Goal: Task Accomplishment & Management: Complete application form

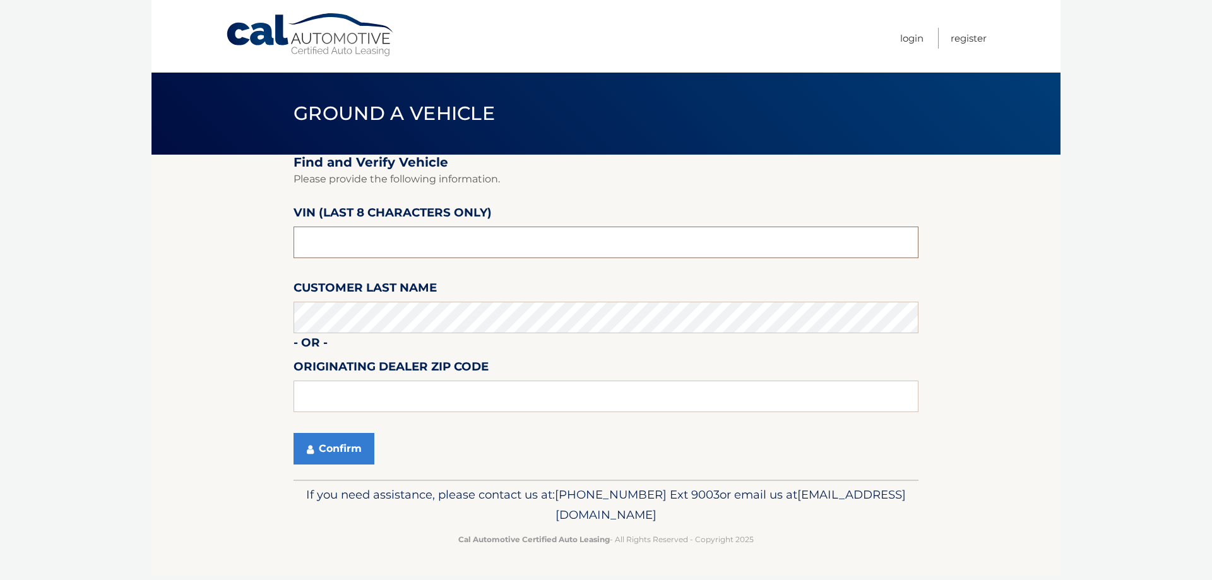
click at [342, 254] on input "text" at bounding box center [605, 243] width 625 height 32
type input "NT161929"
click at [367, 434] on button "Confirm" at bounding box center [333, 449] width 81 height 32
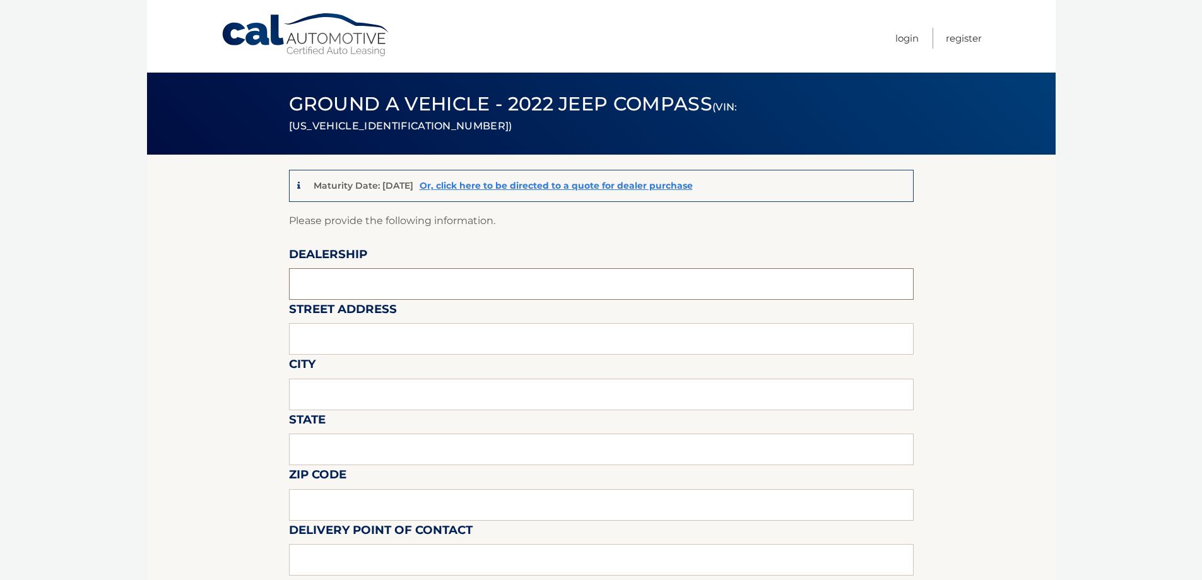
click at [337, 291] on input "text" at bounding box center [601, 284] width 625 height 32
type input "Garden City Jeep"
type input "[STREET_ADDRESS][PERSON_NAME]"
type input "Hempstead"
type input "[US_STATE]"
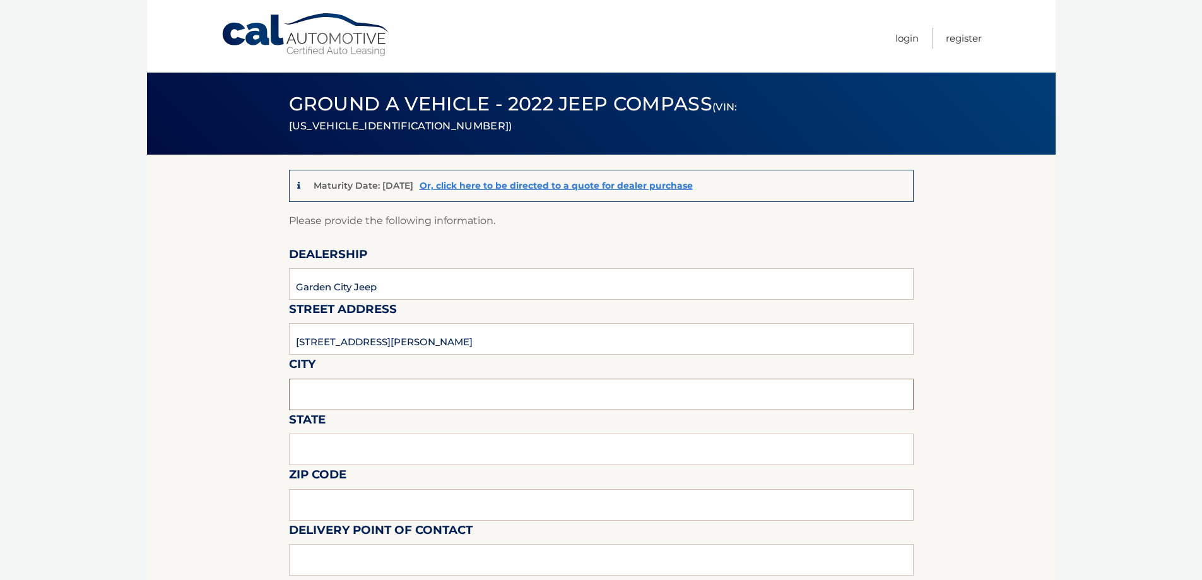
type input "11550"
type input "[PERSON_NAME]"
type input "5168386626"
type input "[EMAIL_ADDRESS][DOMAIN_NAME]"
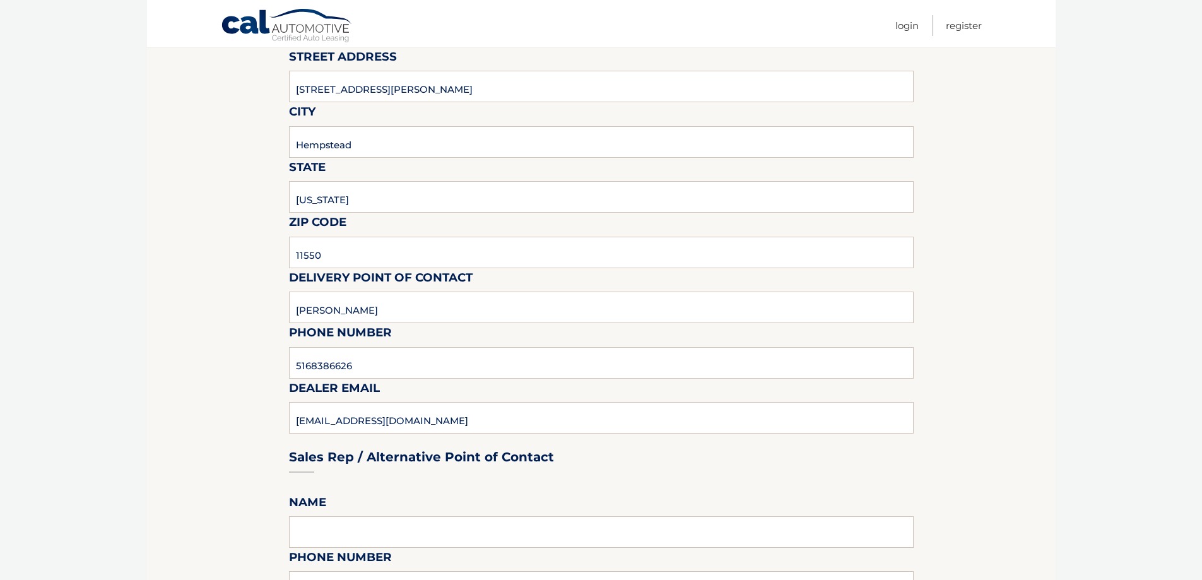
scroll to position [568, 0]
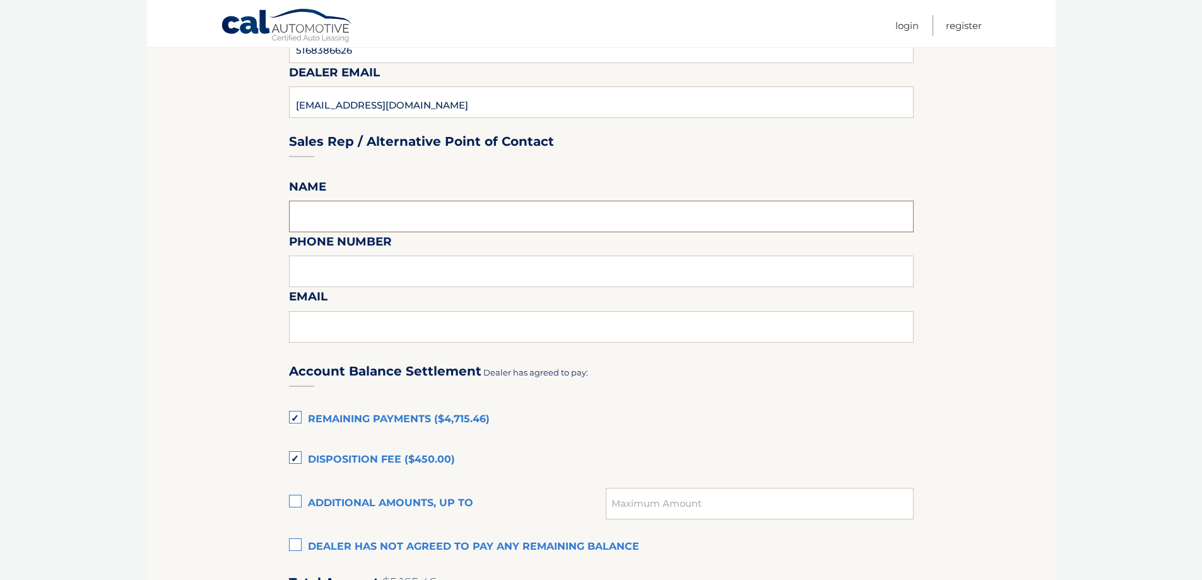
click at [355, 216] on input "text" at bounding box center [601, 217] width 625 height 32
type input "[PERSON_NAME]"
type input "5168386626"
type input "[EMAIL_ADDRESS][DOMAIN_NAME]"
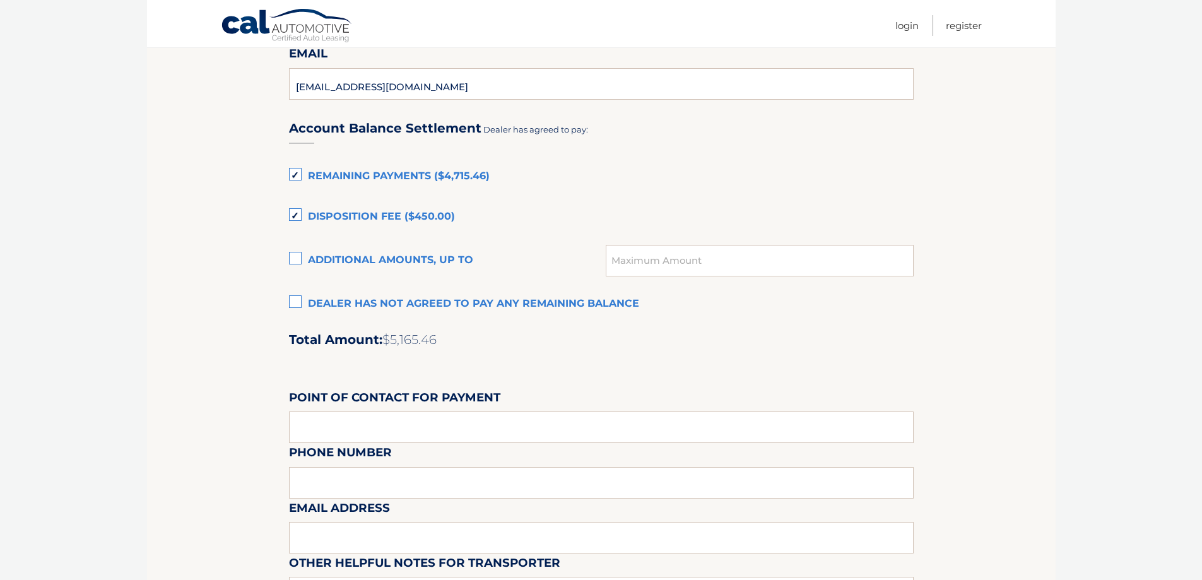
scroll to position [820, 0]
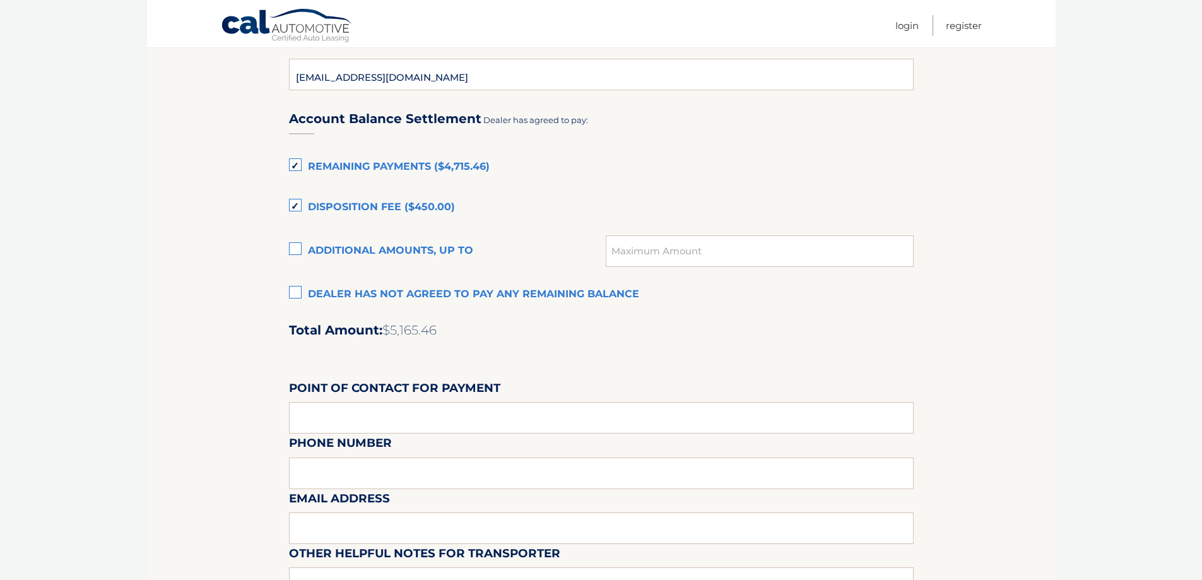
click at [290, 293] on label "Dealer has not agreed to pay any remaining balance" at bounding box center [601, 294] width 625 height 25
click at [0, 0] on input "Dealer has not agreed to pay any remaining balance" at bounding box center [0, 0] width 0 height 0
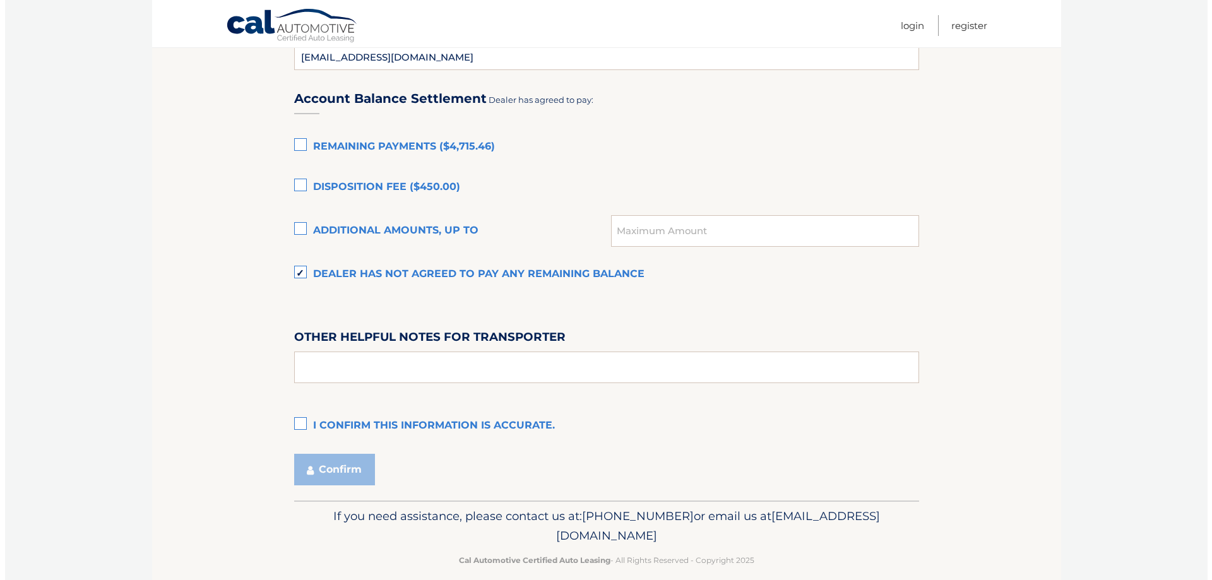
scroll to position [857, 0]
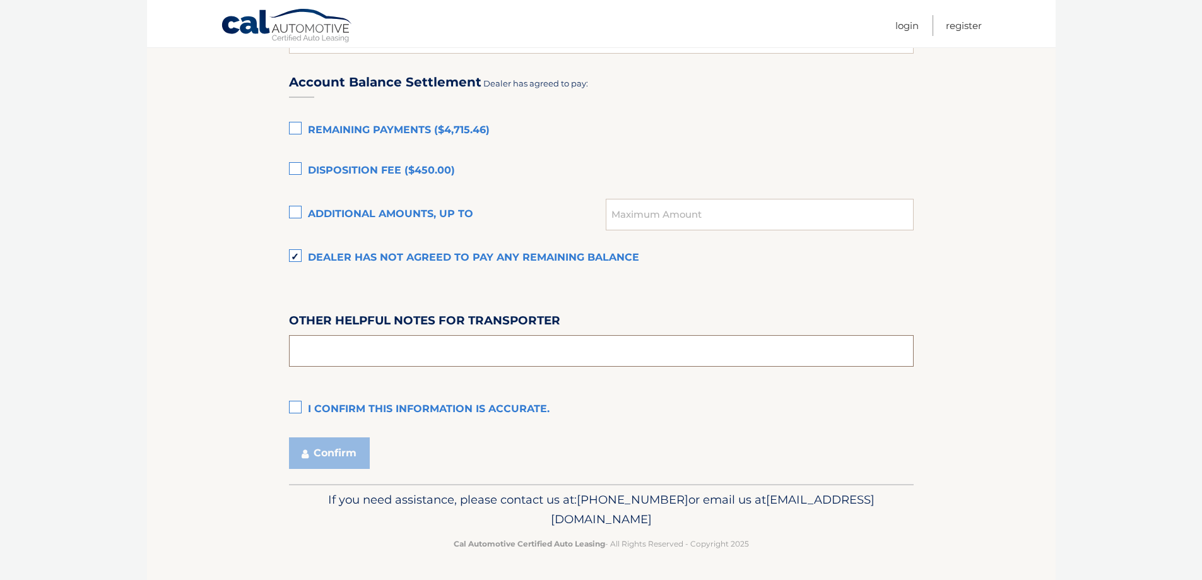
click at [351, 343] on input "text" at bounding box center [601, 351] width 625 height 32
type input "SEE PREOWNED OFFICE"
click at [298, 408] on label "I confirm this information is accurate." at bounding box center [601, 409] width 625 height 25
click at [0, 0] on input "I confirm this information is accurate." at bounding box center [0, 0] width 0 height 0
click at [341, 457] on button "Confirm" at bounding box center [329, 453] width 81 height 32
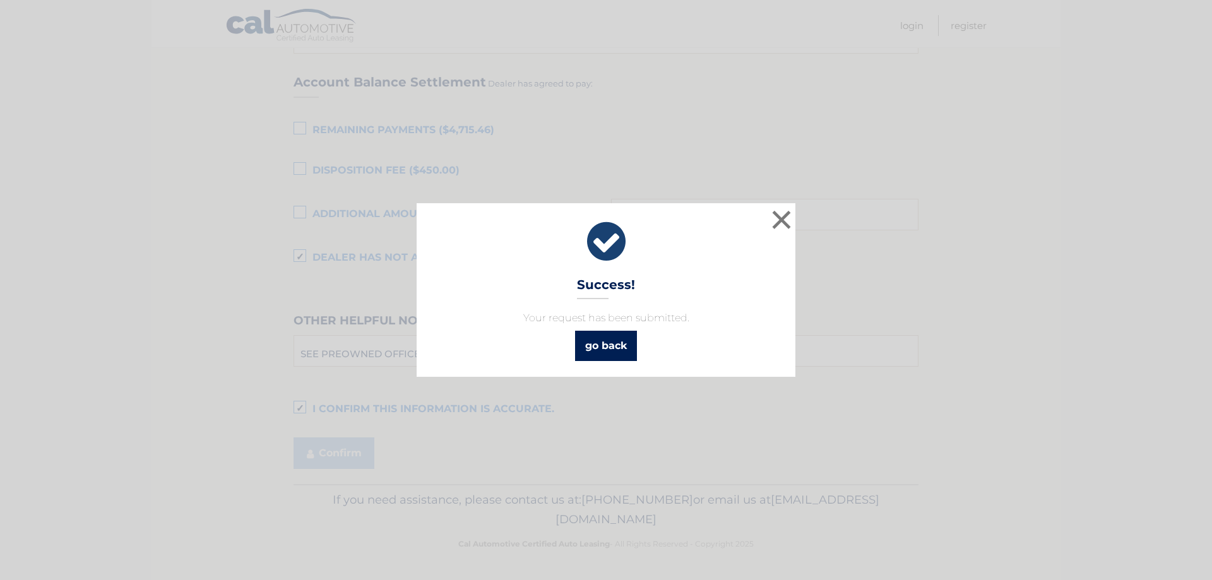
click at [616, 355] on link "go back" at bounding box center [606, 346] width 62 height 30
